Goal: Task Accomplishment & Management: Manage account settings

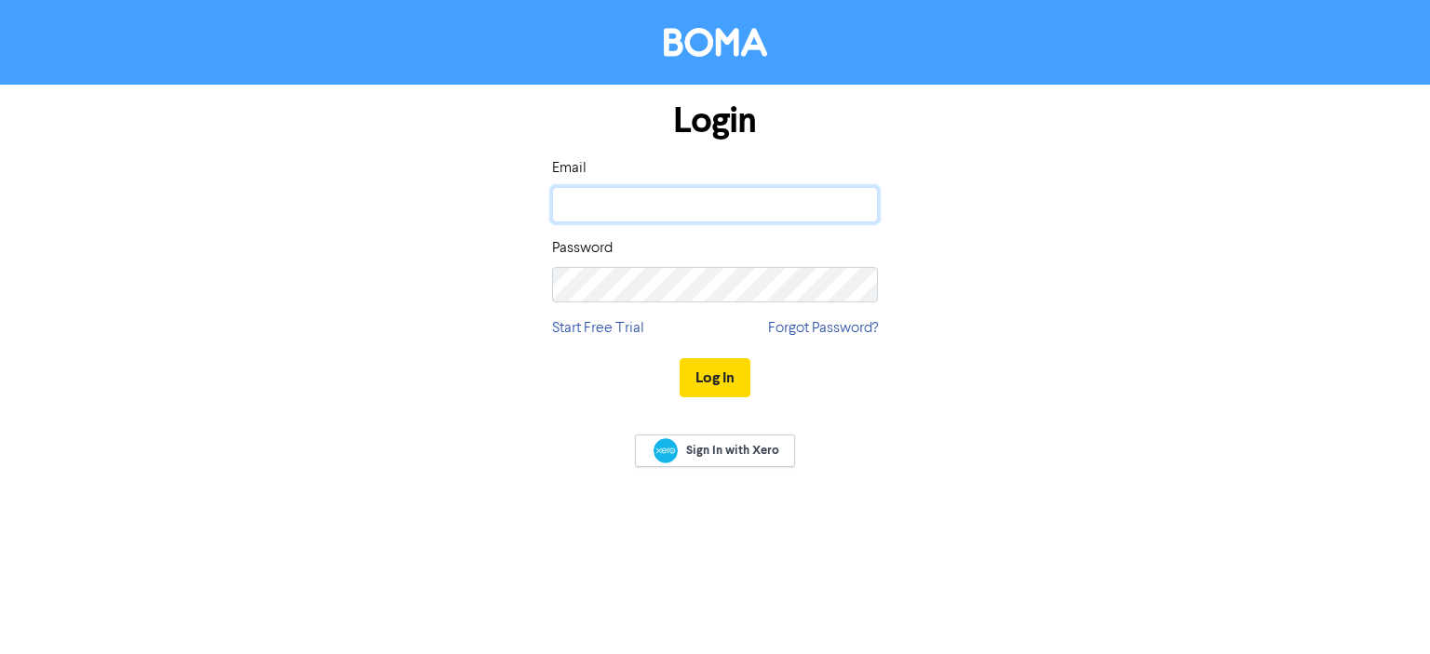
click at [721, 192] on input "email" at bounding box center [715, 204] width 326 height 35
type input "[PERSON_NAME][EMAIL_ADDRESS][DOMAIN_NAME]"
click at [680, 358] on button "Log In" at bounding box center [715, 377] width 71 height 39
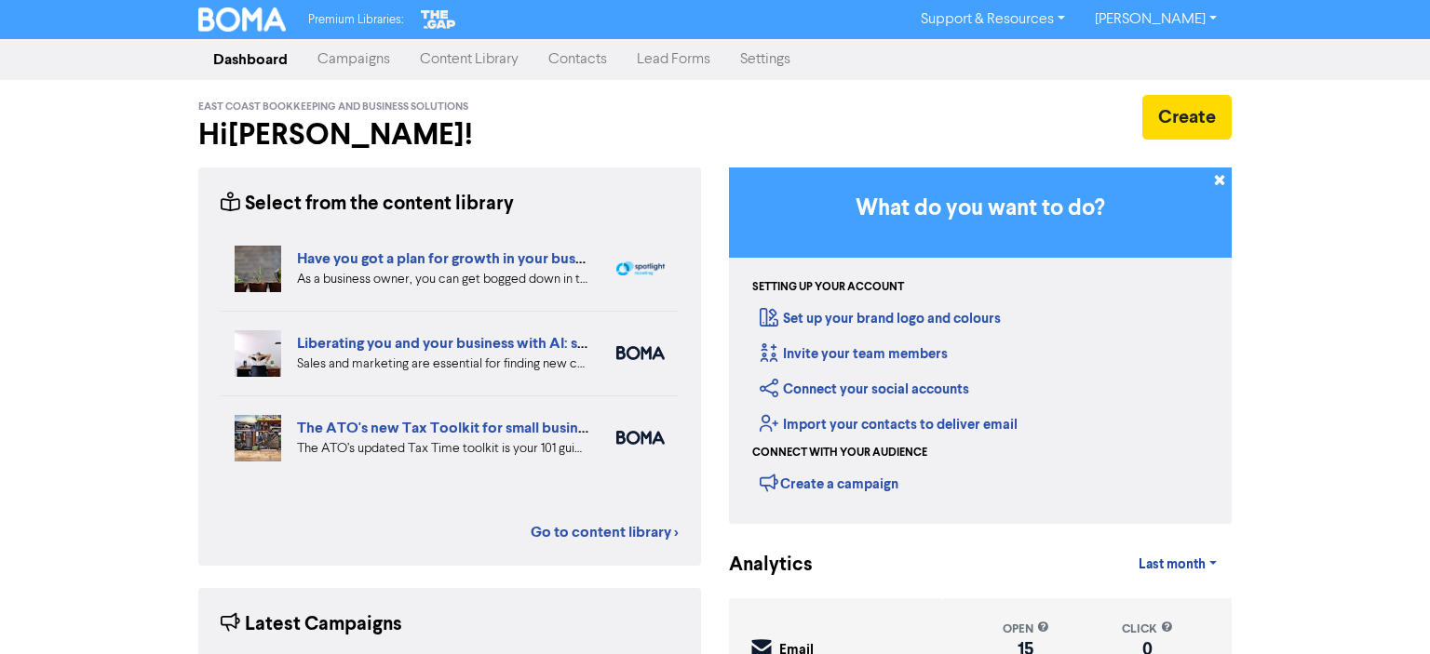
click at [776, 65] on link "Settings" at bounding box center [765, 59] width 80 height 37
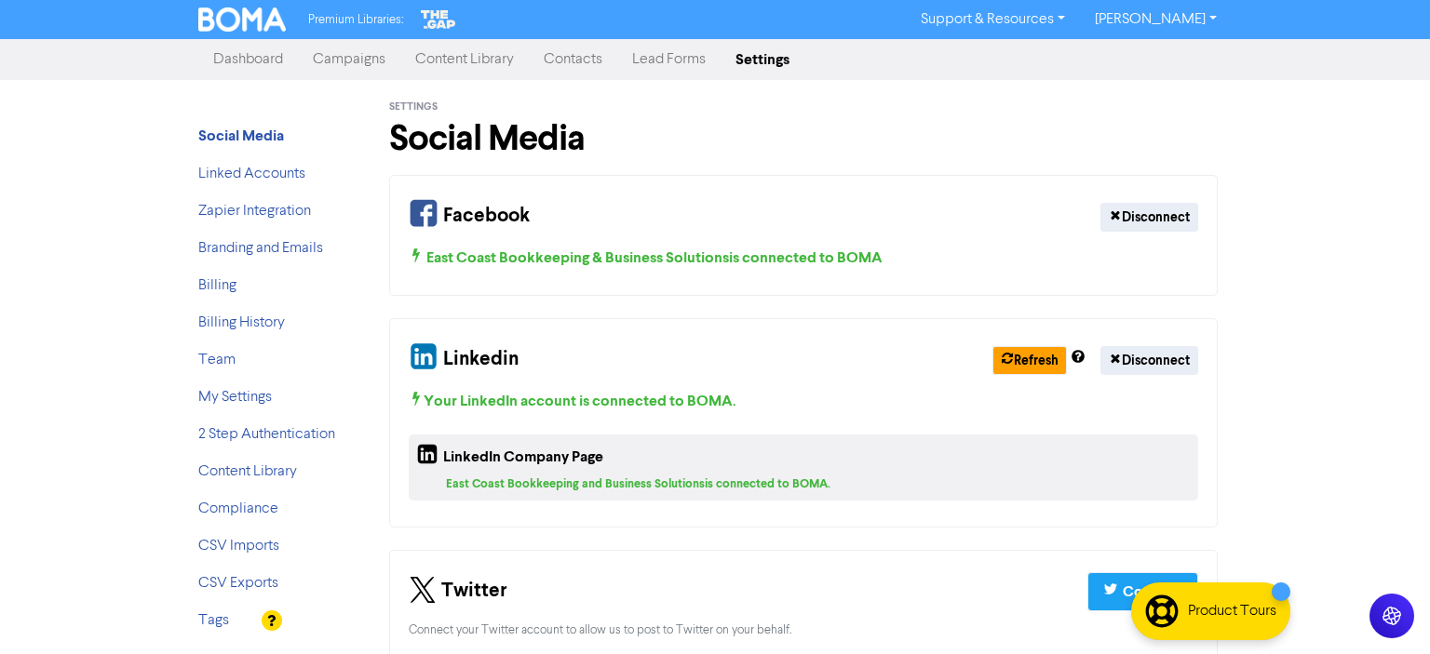
scroll to position [34, 0]
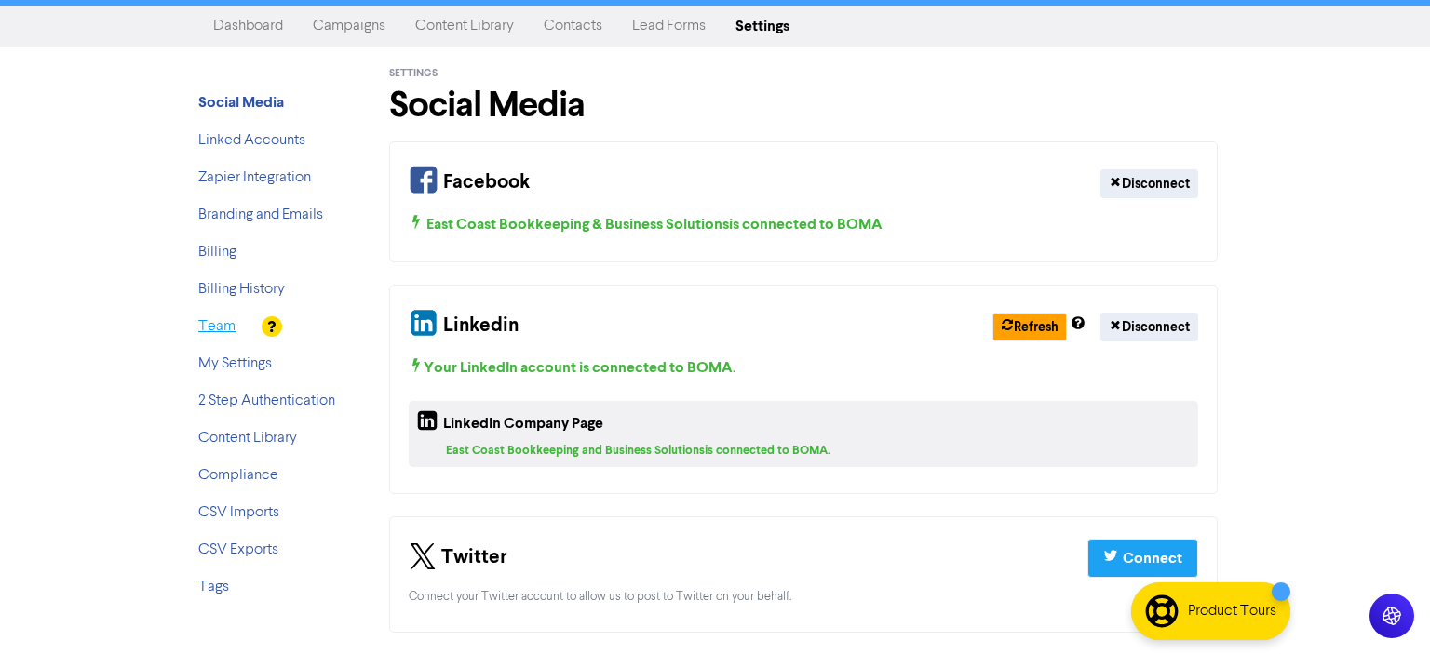
click at [224, 326] on link "Team" at bounding box center [216, 326] width 37 height 15
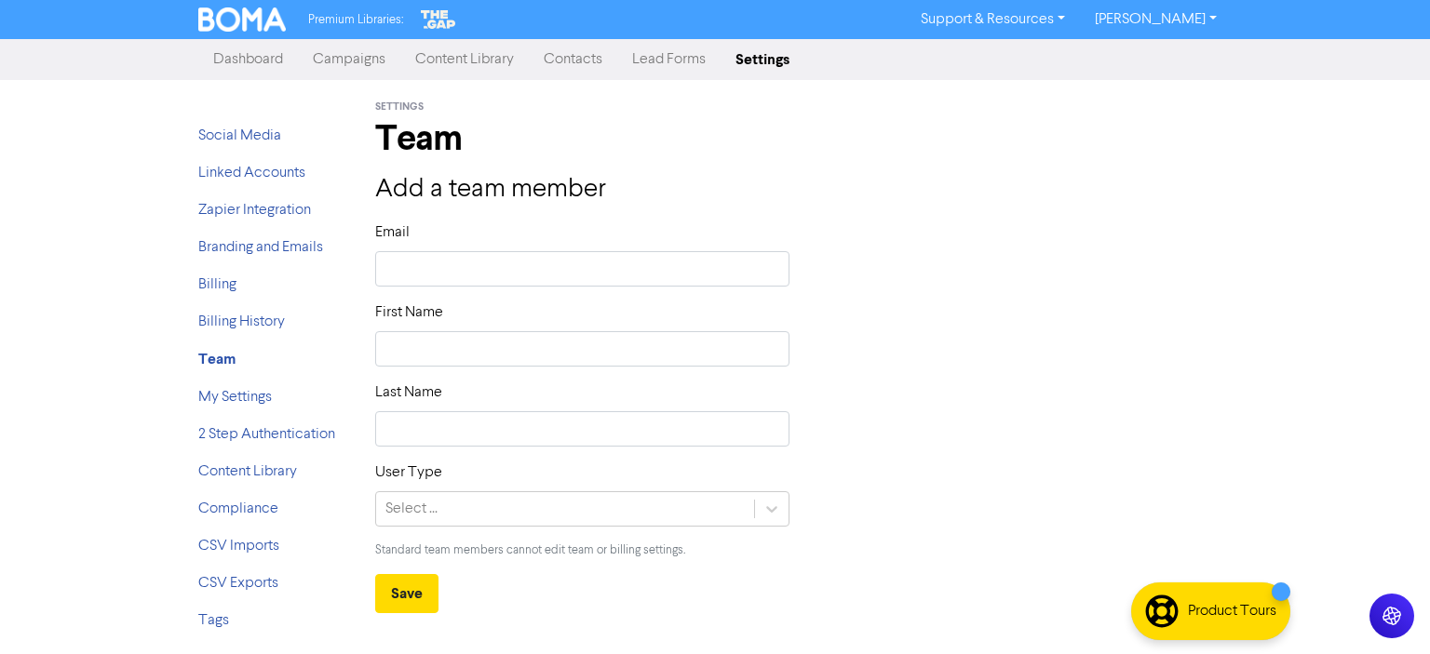
scroll to position [210, 0]
